Goal: Task Accomplishment & Management: Use online tool/utility

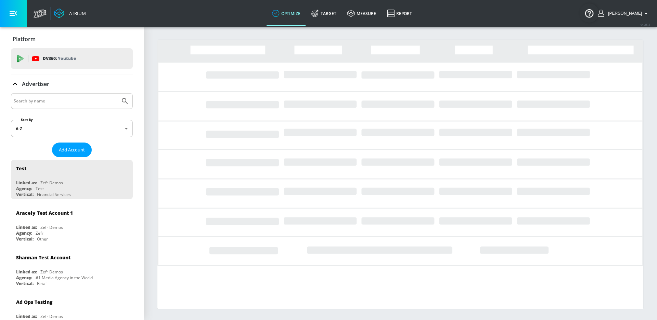
click at [31, 107] on div at bounding box center [72, 101] width 122 height 16
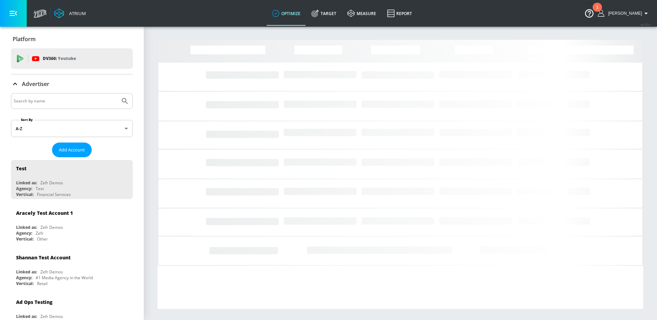
click at [27, 103] on input "Search by name" at bounding box center [66, 101] width 104 height 9
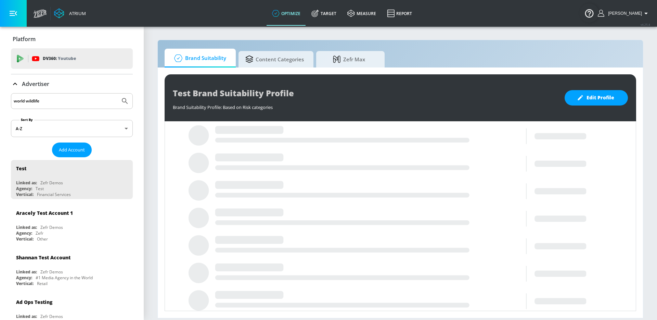
type input "world wildlife"
click at [117, 93] on button "Submit Search" at bounding box center [124, 100] width 15 height 15
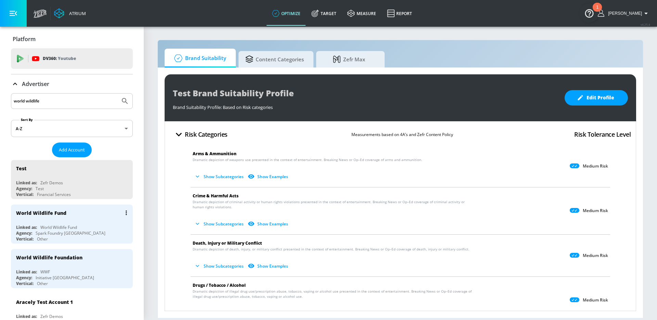
click at [60, 226] on div "World Wildlife Fund" at bounding box center [58, 227] width 37 height 6
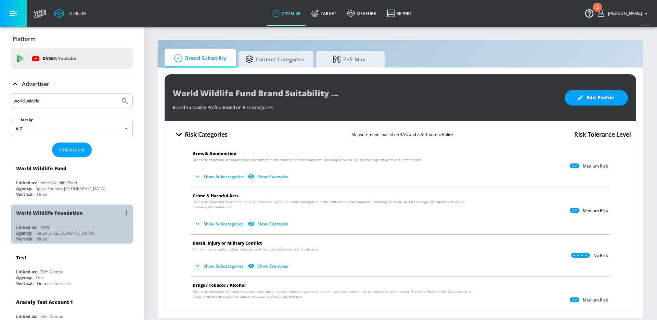
click at [85, 232] on div "Agency: Initiative [GEOGRAPHIC_DATA]" at bounding box center [73, 233] width 115 height 6
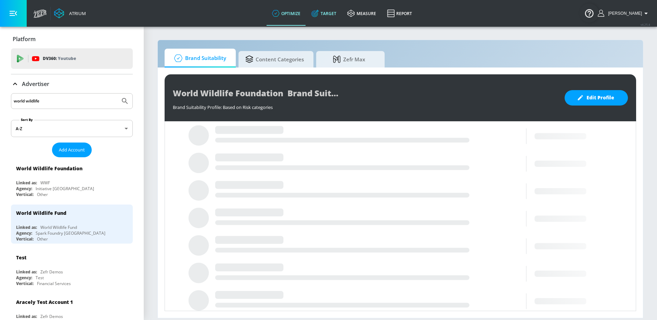
click at [319, 15] on icon at bounding box center [316, 14] width 8 height 8
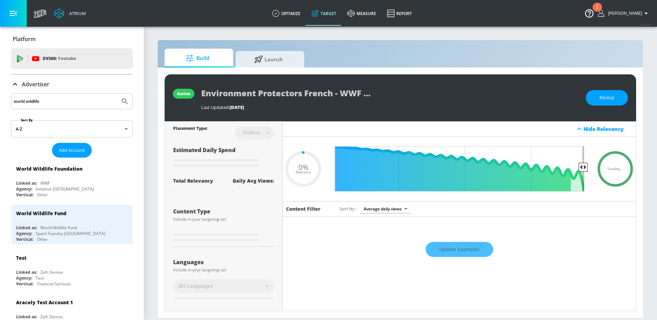
type input "0.05"
click at [283, 56] on span "Launch" at bounding box center [269, 58] width 52 height 16
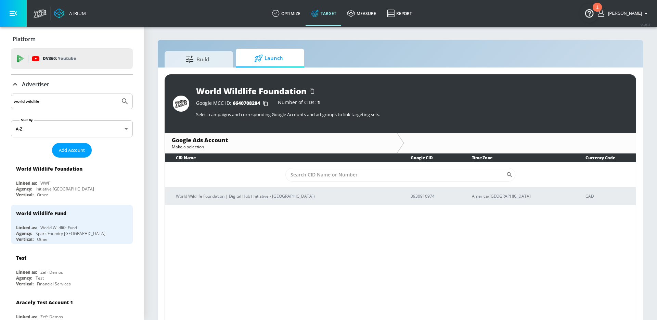
click at [61, 74] on hr at bounding box center [72, 74] width 122 height 1
click at [61, 81] on div "Advertiser" at bounding box center [72, 84] width 122 height 8
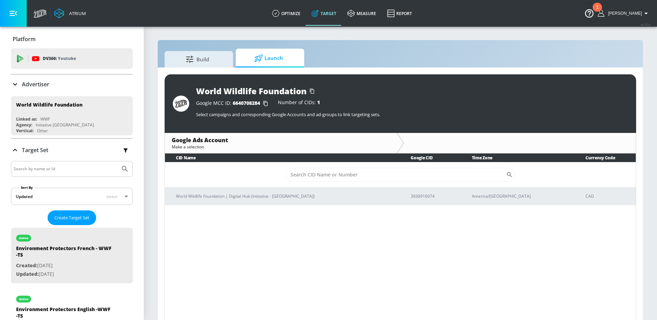
click at [46, 80] on p "Advertiser" at bounding box center [35, 84] width 27 height 8
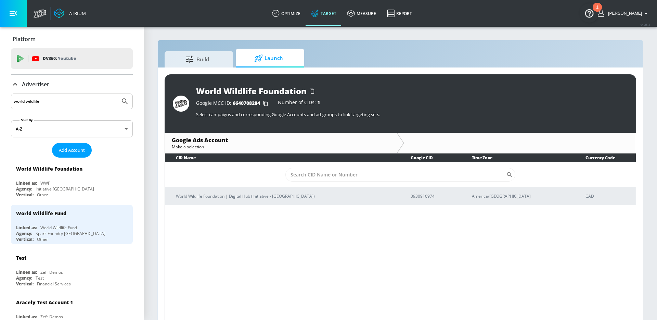
click at [52, 101] on input "world wildlife" at bounding box center [66, 101] width 104 height 9
click at [117, 94] on button "Submit Search" at bounding box center [124, 101] width 15 height 15
click at [56, 238] on div "Vertical: Other" at bounding box center [73, 239] width 115 height 6
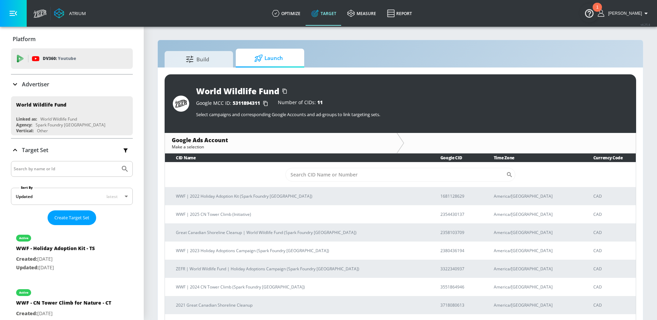
click at [41, 87] on p "Advertiser" at bounding box center [35, 84] width 27 height 8
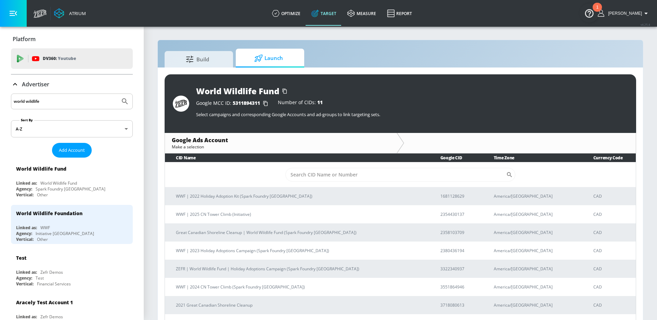
click at [41, 87] on p "Advertiser" at bounding box center [35, 84] width 27 height 8
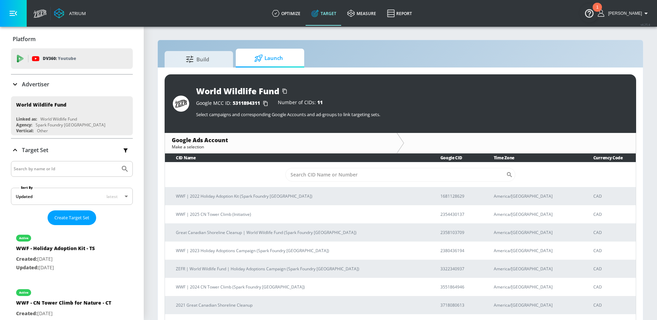
click at [20, 84] on div "Advertiser" at bounding box center [30, 84] width 38 height 8
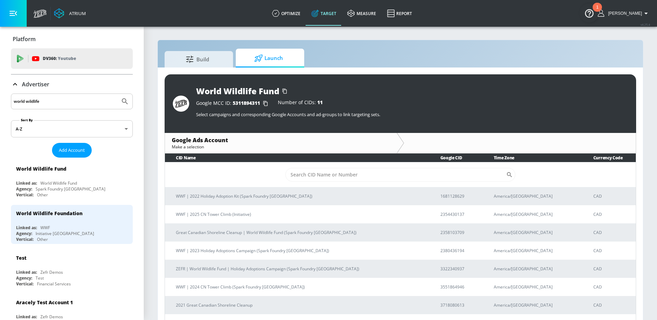
click at [20, 84] on div "Advertiser" at bounding box center [30, 84] width 38 height 8
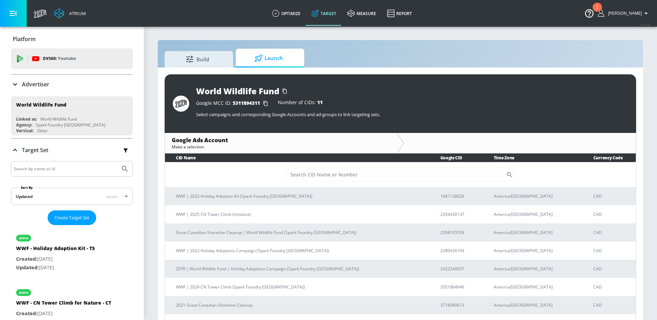
click at [266, 103] on icon "button" at bounding box center [265, 103] width 11 height 11
